Goal: Find specific page/section: Find specific page/section

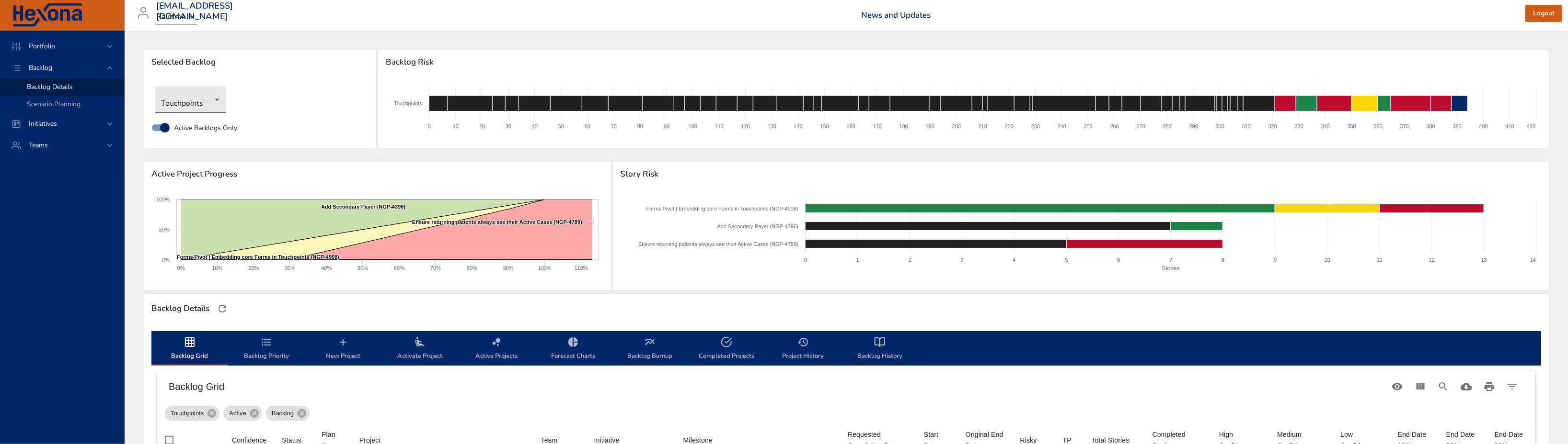
click at [186, 96] on body "Portfolio Backlog Backlog Details Scenario Planning Initiatives Teams [EMAIL_AD…" at bounding box center [784, 222] width 1568 height 444
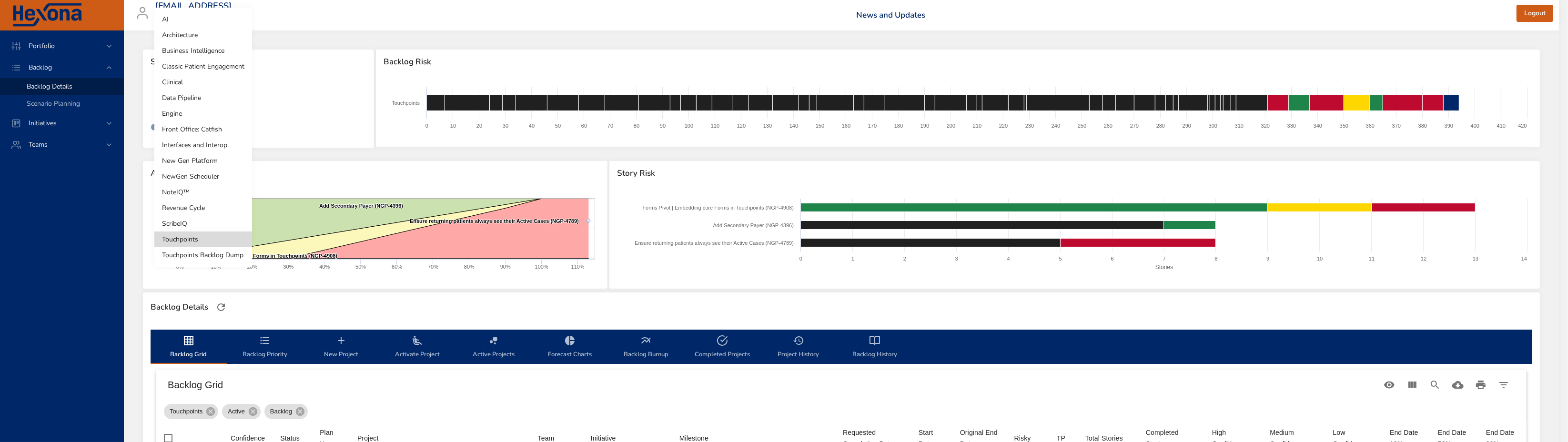
click at [204, 108] on li "Engine" at bounding box center [203, 113] width 98 height 16
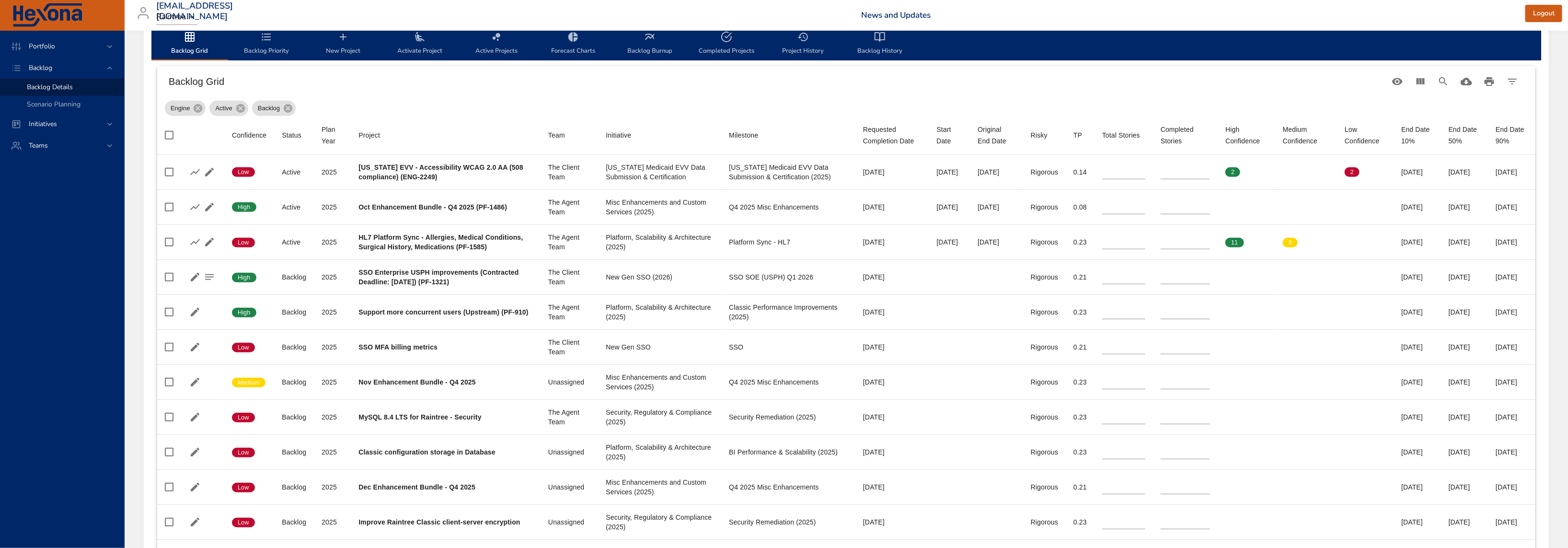
scroll to position [56, 0]
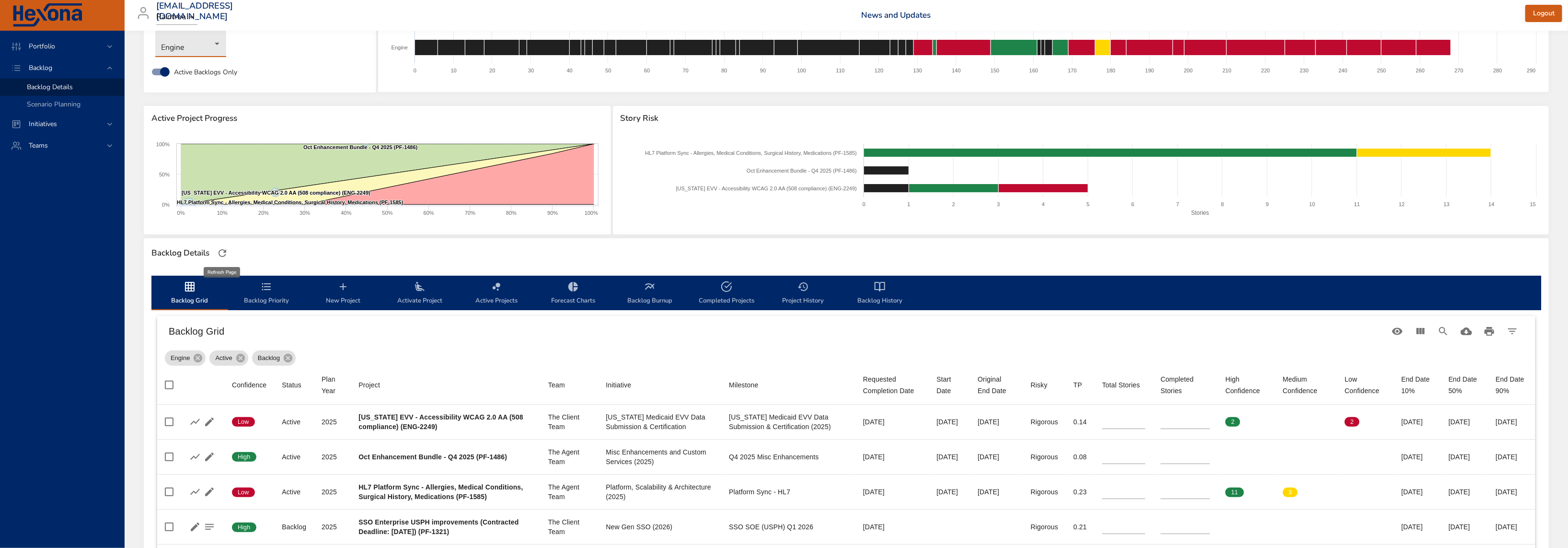
click at [223, 252] on icon "button" at bounding box center [223, 253] width 11 height 11
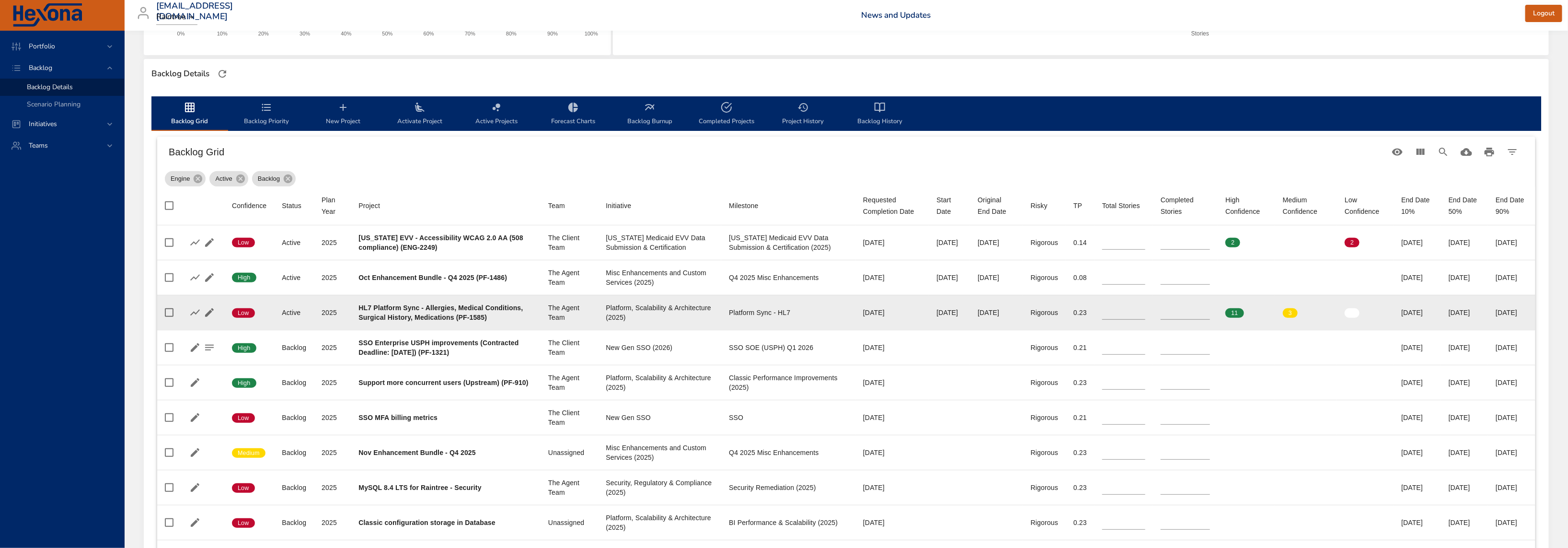
scroll to position [236, 0]
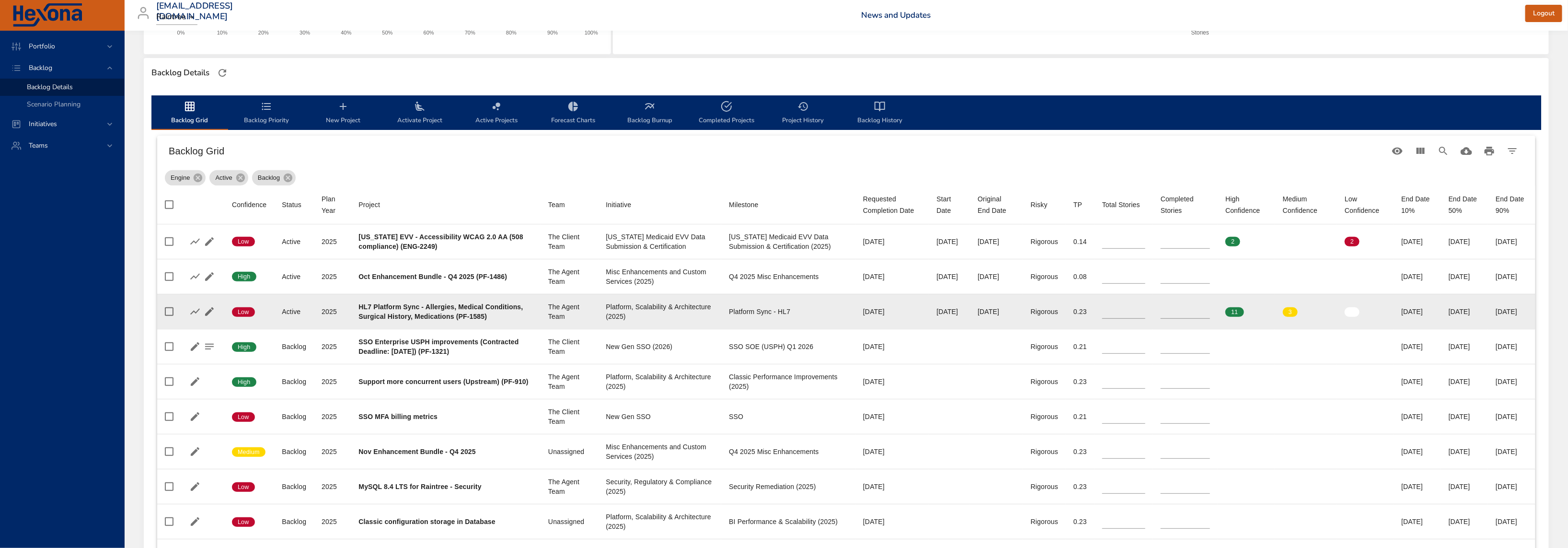
drag, startPoint x: 1459, startPoint y: 317, endPoint x: 1437, endPoint y: 318, distance: 22.0
click at [1449, 316] on div "[DATE]" at bounding box center [1465, 312] width 32 height 10
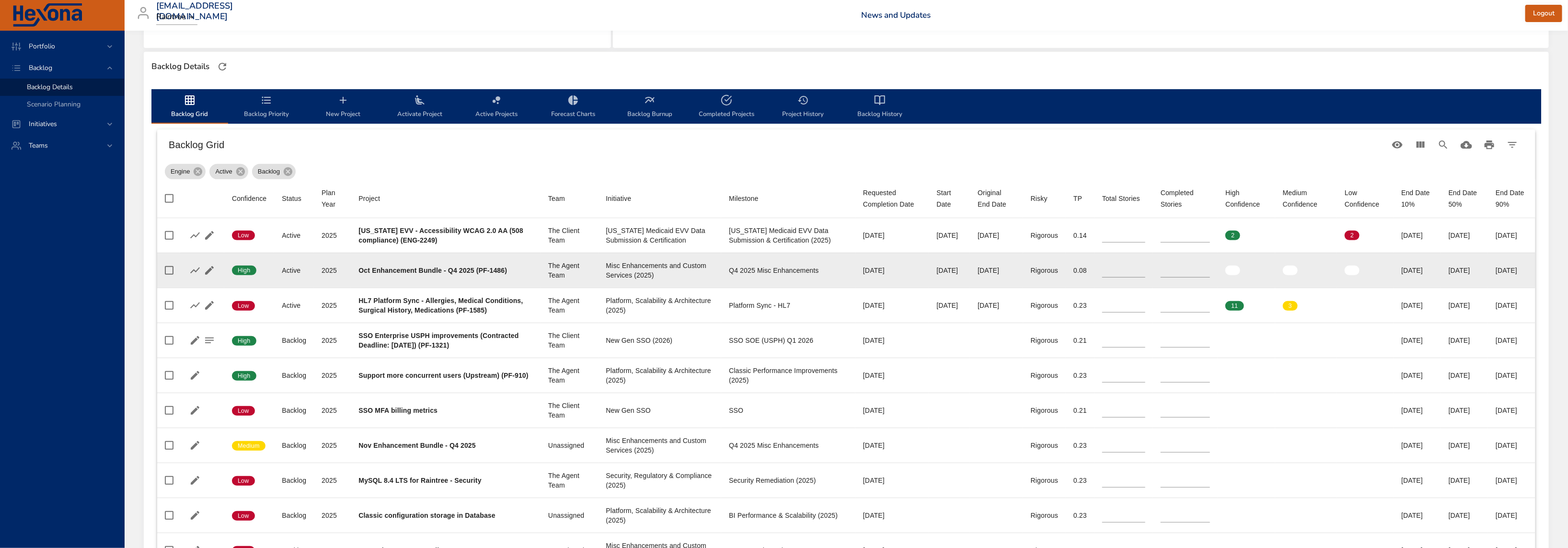
scroll to position [248, 0]
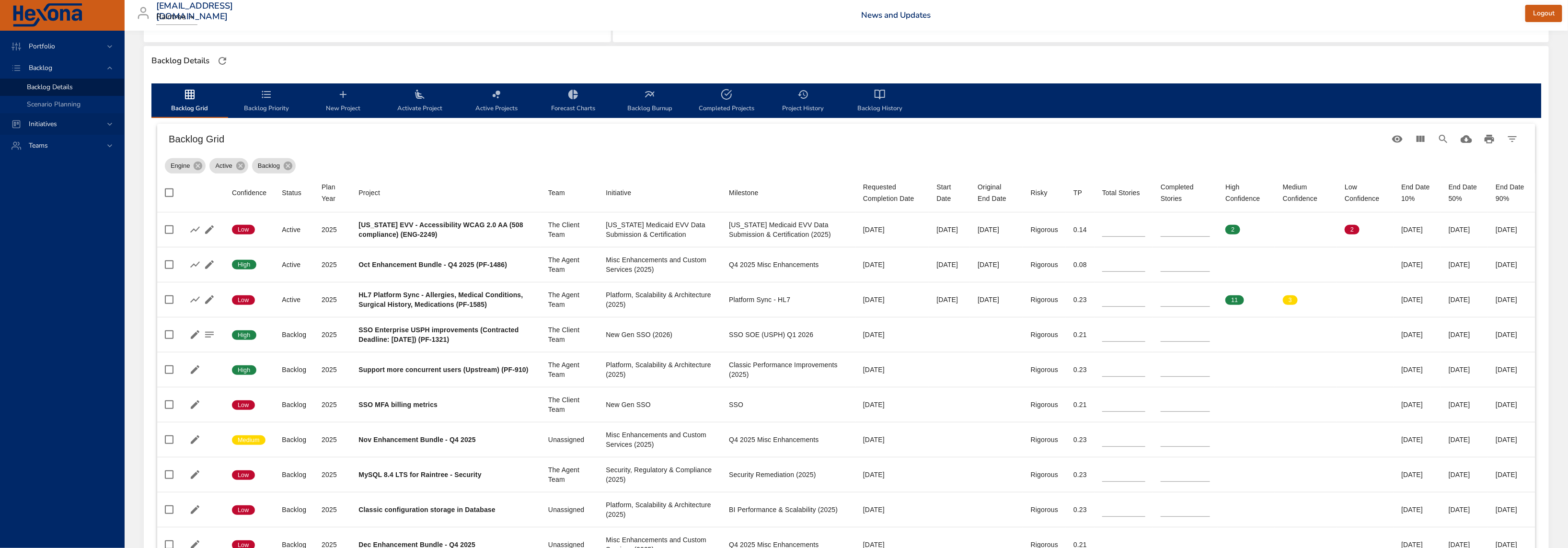
click at [48, 122] on span "Initiatives" at bounding box center [43, 123] width 44 height 9
click at [50, 113] on span "Dashboard" at bounding box center [43, 108] width 33 height 9
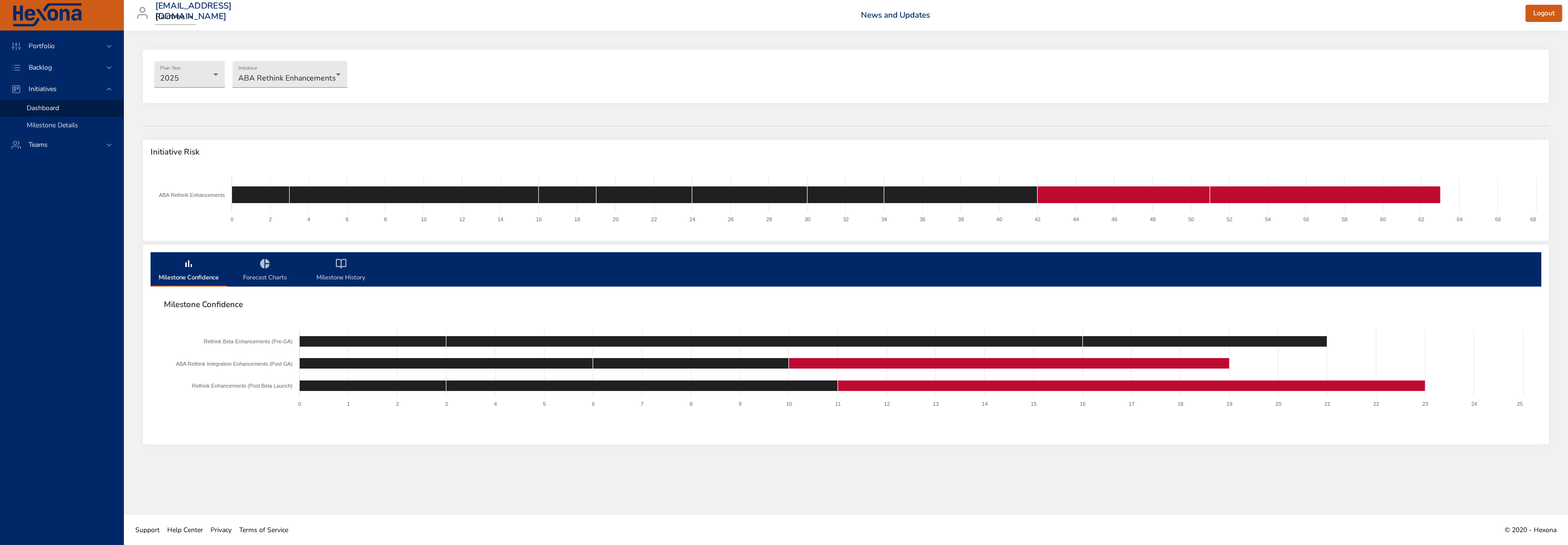
click at [55, 123] on span "Milestone Details" at bounding box center [52, 125] width 51 height 9
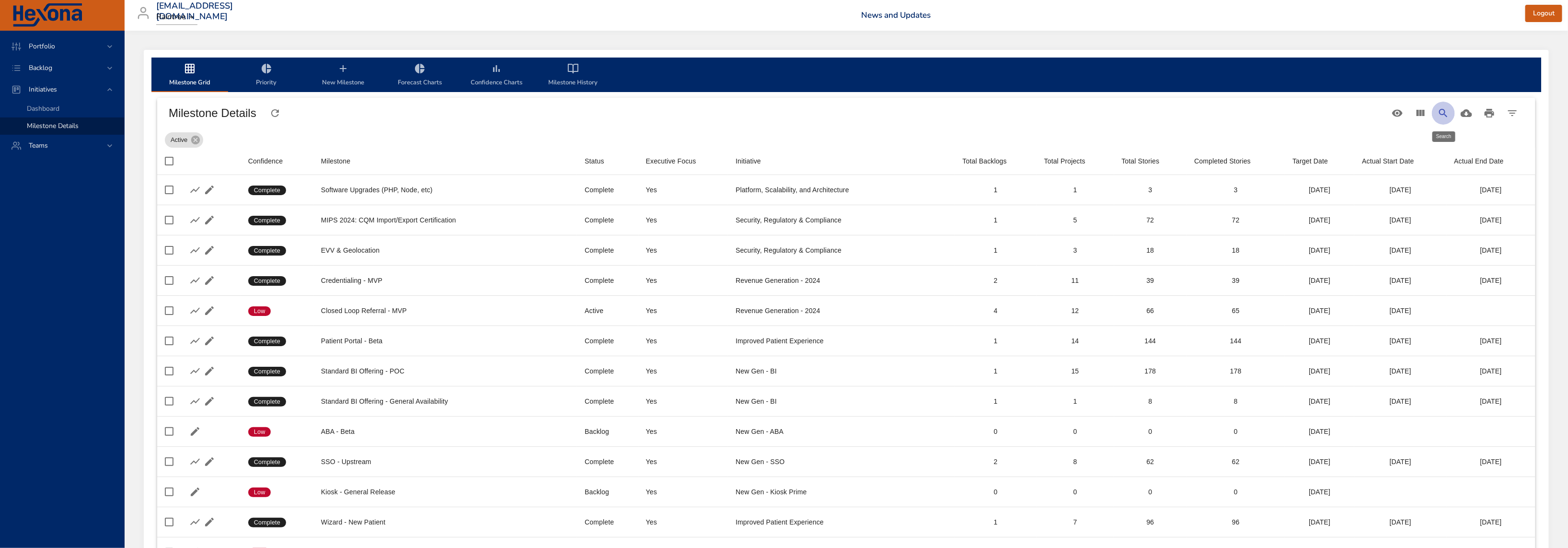
click at [1441, 108] on icon "Search" at bounding box center [1443, 113] width 11 height 11
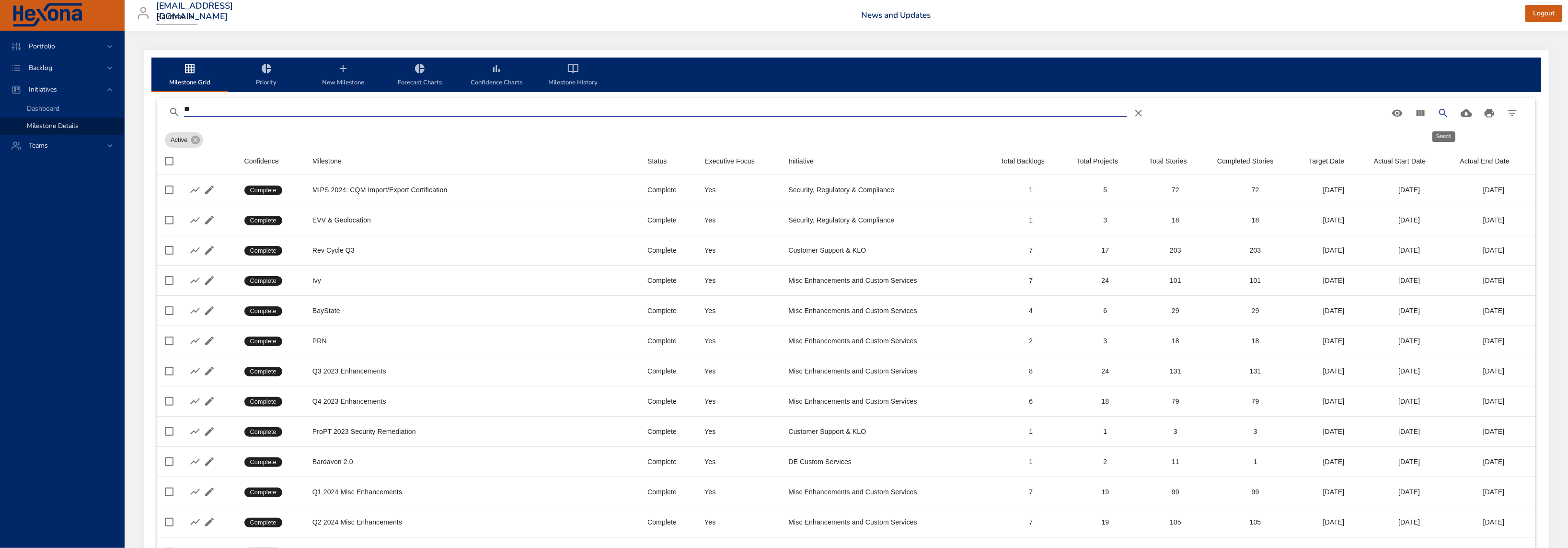
type input "*"
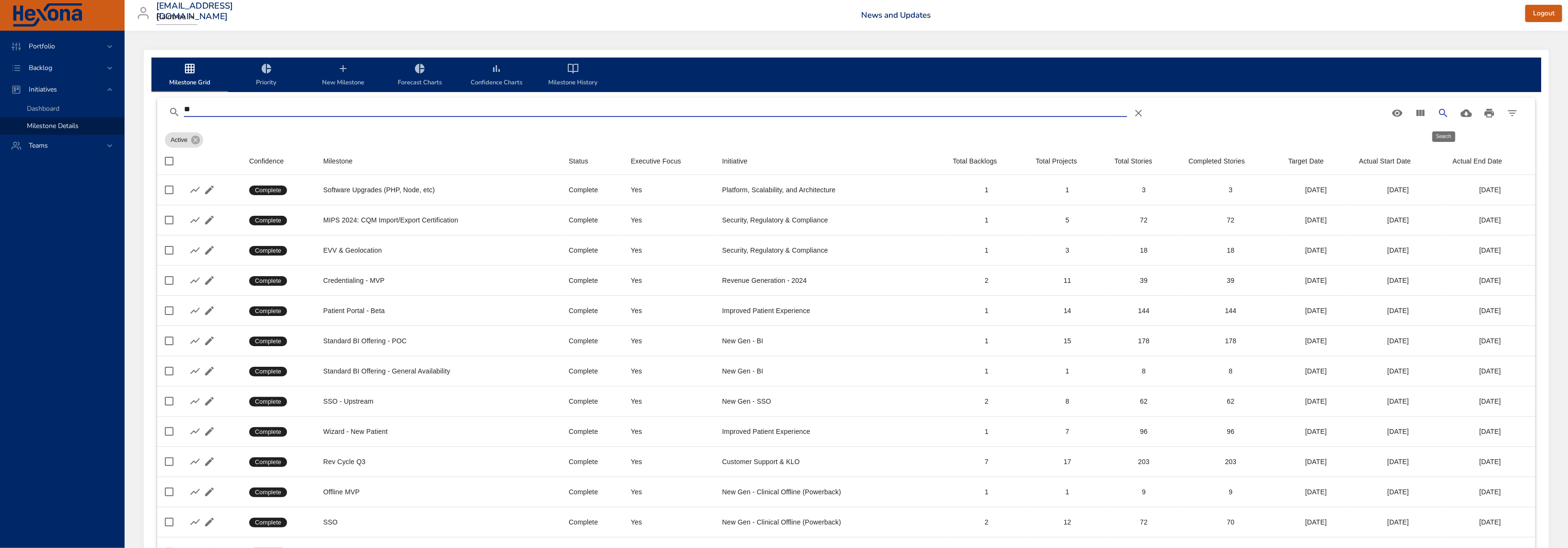
type input "*"
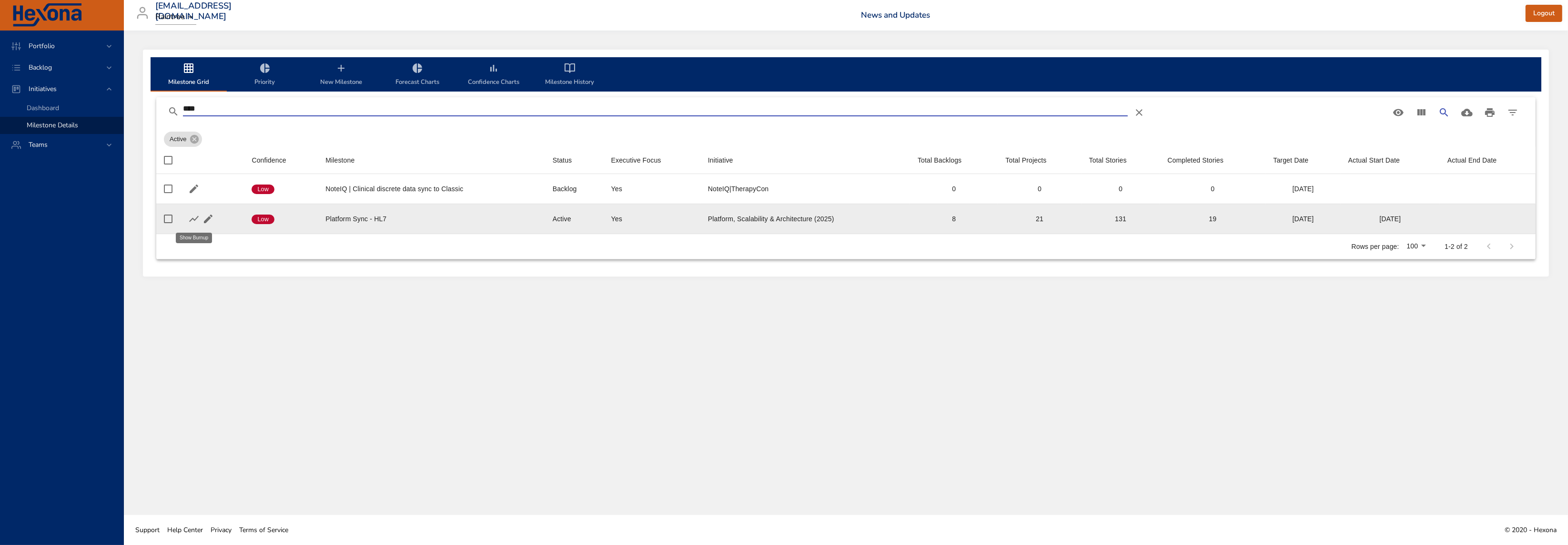
type input "****"
click at [190, 223] on icon "button" at bounding box center [194, 219] width 11 height 11
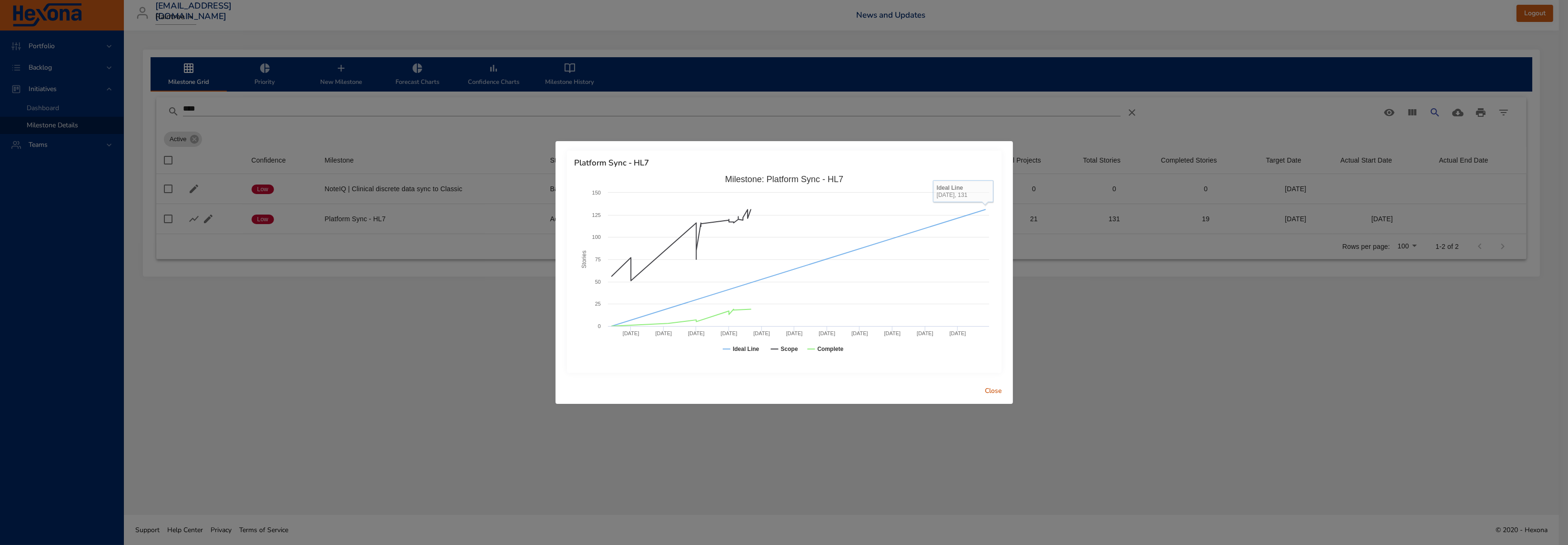
click at [991, 388] on span "Close" at bounding box center [994, 391] width 23 height 12
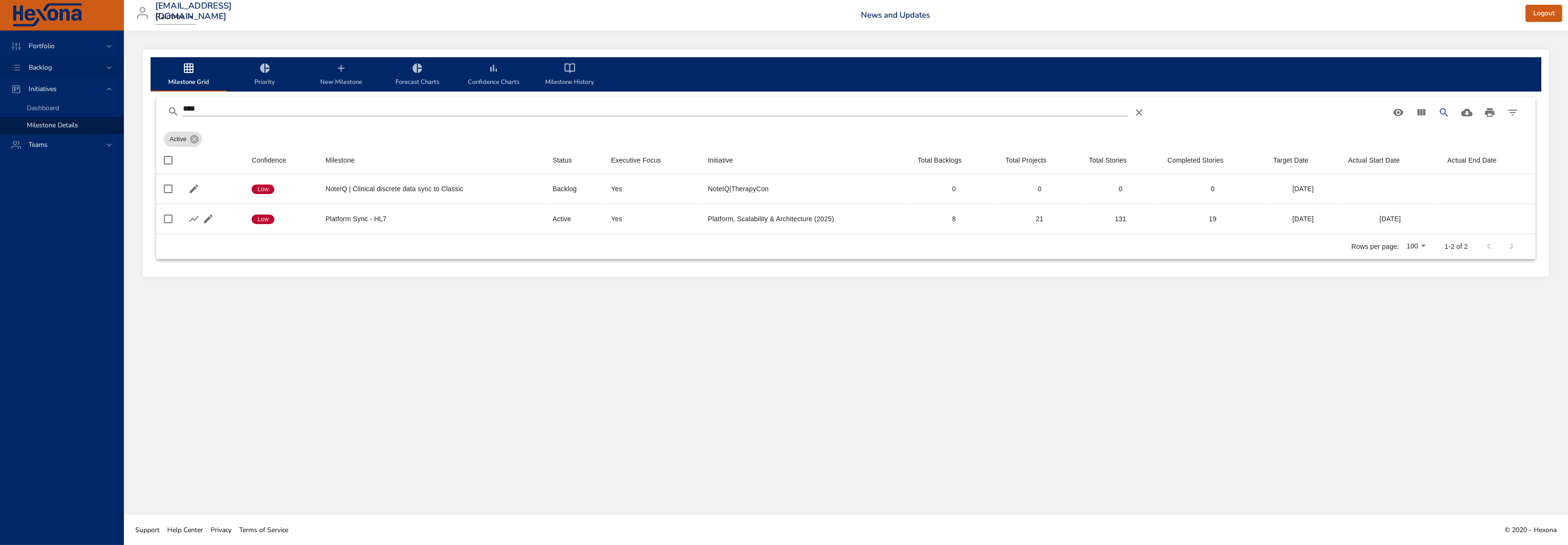
click at [48, 66] on span "Backlog" at bounding box center [40, 67] width 39 height 9
click at [50, 87] on span "Backlog Details" at bounding box center [49, 86] width 46 height 9
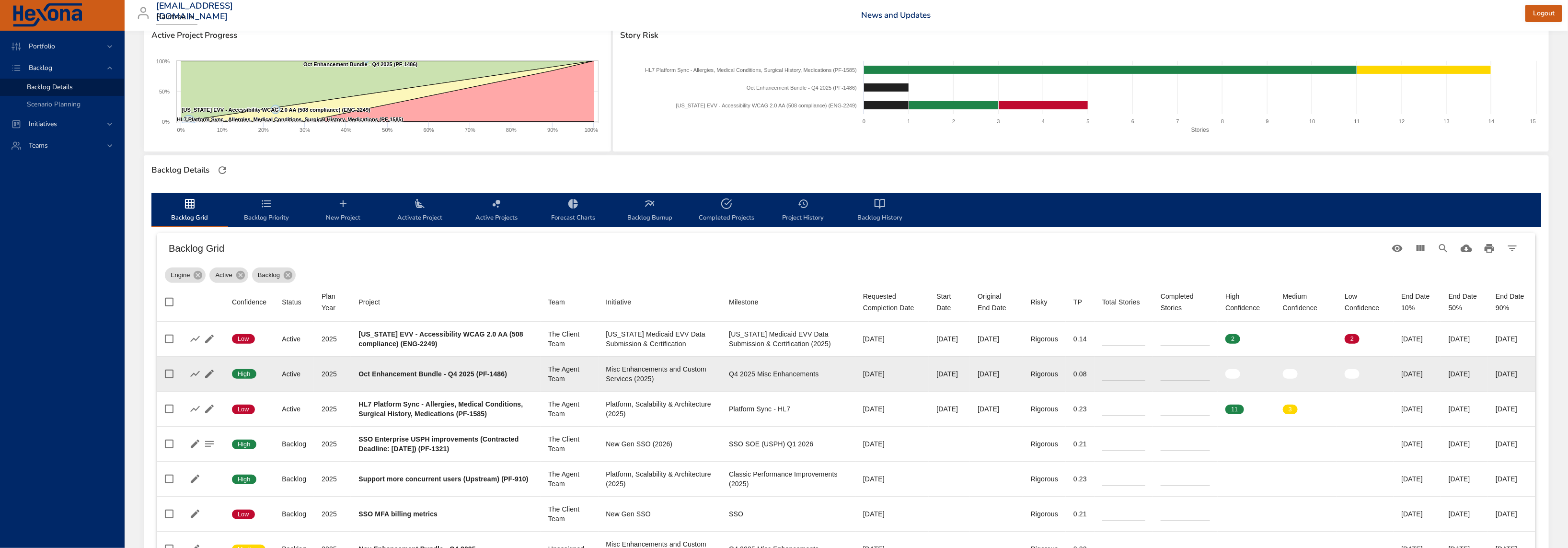
scroll to position [140, 0]
